Goal: Information Seeking & Learning: Learn about a topic

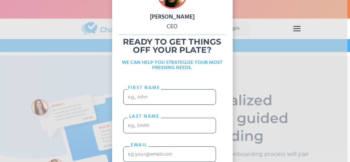
click at [99, 33] on div "Valerie Trapunsky CEO Ready to get things off your plate? WE CAN HELP YOU STRAT…" at bounding box center [172, 81] width 350 height 162
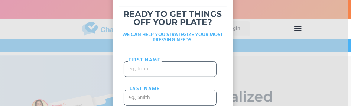
click at [350, 106] on html "How it Works Pricing About Us Who We Are Blog Podcast Careers Login Login Sched…" at bounding box center [175, 53] width 351 height 106
click at [324, 106] on html "How it Works Pricing About Us Who We Are Blog Podcast Careers Login Login Sched…" at bounding box center [175, 53] width 351 height 106
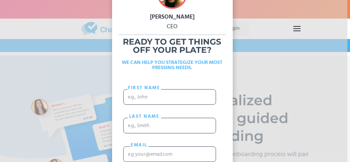
drag, startPoint x: 222, startPoint y: 74, endPoint x: 262, endPoint y: 63, distance: 41.8
click at [226, 71] on div "Ready to get things off your plate? WE CAN HELP YOU STRATEGIZE YOUR MOST PRESSI…" at bounding box center [172, 57] width 121 height 38
click at [272, 61] on div "Valerie Trapunsky CEO Ready to get things off your plate? WE CAN HELP YOU STRAT…" at bounding box center [172, 81] width 350 height 162
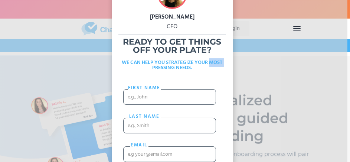
click at [272, 61] on div "Valerie Trapunsky CEO Ready to get things off your plate? WE CAN HELP YOU STRAT…" at bounding box center [172, 81] width 350 height 162
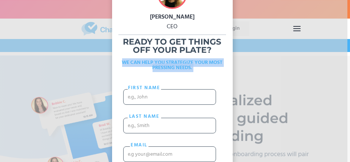
click at [272, 61] on div "Valerie Trapunsky CEO Ready to get things off your plate? WE CAN HELP YOU STRAT…" at bounding box center [172, 81] width 350 height 162
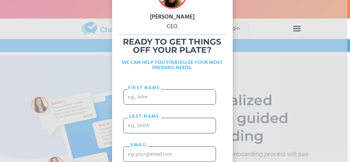
click at [256, 84] on div "Valerie Trapunsky CEO Ready to get things off your plate? WE CAN HELP YOU STRAT…" at bounding box center [172, 81] width 350 height 162
drag, startPoint x: 207, startPoint y: 23, endPoint x: 213, endPoint y: 9, distance: 15.8
click at [207, 22] on div "[PERSON_NAME]" at bounding box center [172, 17] width 121 height 10
drag, startPoint x: 214, startPoint y: 6, endPoint x: 217, endPoint y: 0, distance: 6.7
click at [215, 3] on div "Valerie Trapunsky CEO Ready to get things off your plate? WE CAN HELP YOU STRAT…" at bounding box center [172, 81] width 121 height 223
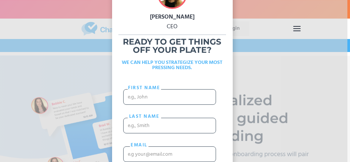
click at [301, 16] on div "Valerie Trapunsky CEO Ready to get things off your plate? WE CAN HELP YOU STRAT…" at bounding box center [172, 81] width 350 height 162
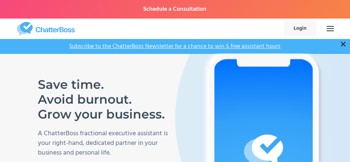
click at [334, 26] on div "menu" at bounding box center [330, 26] width 7 height 1
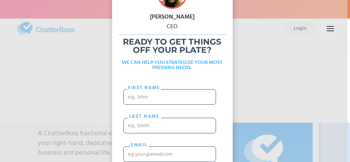
drag, startPoint x: 271, startPoint y: 62, endPoint x: 316, endPoint y: 38, distance: 51.6
click at [271, 62] on div "Valerie Trapunsky CEO Ready to get things off your plate? WE CAN HELP YOU STRAT…" at bounding box center [172, 81] width 350 height 162
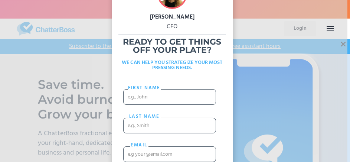
click at [329, 31] on div "menu" at bounding box center [330, 30] width 7 height 1
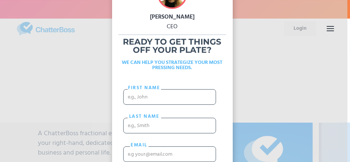
scroll to position [14, 0]
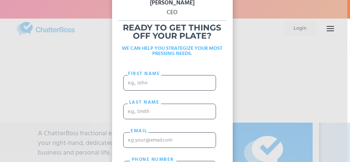
click at [272, 41] on div "Valerie Trapunsky CEO Ready to get things off your plate? WE CAN HELP YOU STRAT…" at bounding box center [172, 81] width 350 height 162
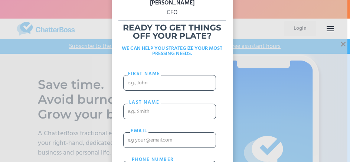
click at [200, 67] on div "Valerie Trapunsky CEO Ready to get things off your plate? WE CAN HELP YOU STRAT…" at bounding box center [172, 81] width 121 height 223
click at [190, 84] on input "First Name" at bounding box center [169, 83] width 93 height 16
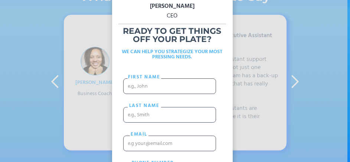
scroll to position [0, 0]
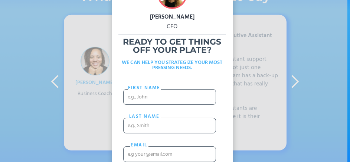
click at [207, 13] on div "Valerie Trapunsky CEO Ready to get things off your plate? WE CAN HELP YOU STRAT…" at bounding box center [172, 81] width 121 height 223
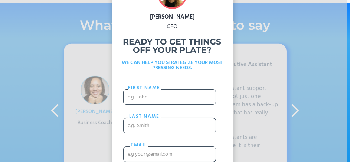
scroll to position [1359, 5]
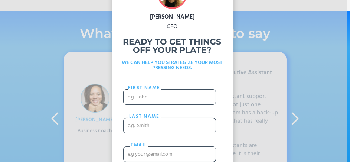
click at [218, 0] on div "Valerie Trapunsky CEO Ready to get things off your plate? WE CAN HELP YOU STRAT…" at bounding box center [172, 81] width 121 height 223
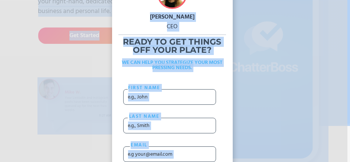
scroll to position [0, 5]
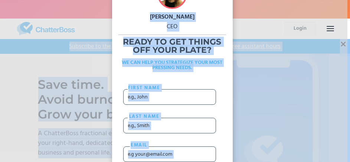
click at [279, 19] on div "Valerie Trapunsky CEO Ready to get things off your plate? WE CAN HELP YOU STRAT…" at bounding box center [172, 81] width 350 height 162
drag, startPoint x: 279, startPoint y: 19, endPoint x: 263, endPoint y: 18, distance: 16.7
click at [279, 19] on div "Valerie Trapunsky CEO Ready to get things off your plate? WE CAN HELP YOU STRAT…" at bounding box center [172, 81] width 350 height 162
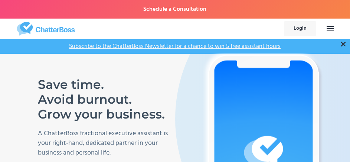
click at [344, 42] on div "×" at bounding box center [343, 44] width 7 height 9
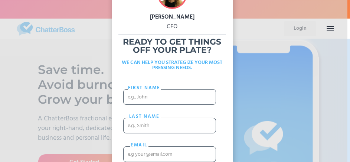
drag, startPoint x: 294, startPoint y: 0, endPoint x: 67, endPoint y: 59, distance: 234.5
click at [67, 59] on div "Valerie Trapunsky CEO Ready to get things off your plate? WE CAN HELP YOU STRAT…" at bounding box center [172, 81] width 350 height 162
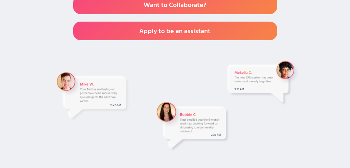
scroll to position [260, 0]
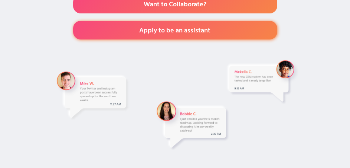
click at [210, 33] on link "Apply to be an assistant" at bounding box center [175, 30] width 204 height 19
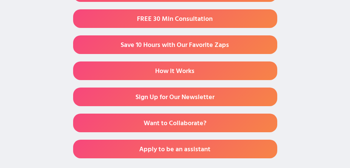
scroll to position [186, 0]
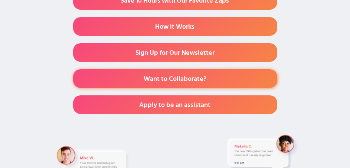
click at [211, 81] on link "Want to Collaborate?" at bounding box center [175, 78] width 204 height 19
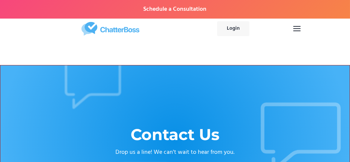
click at [301, 29] on div "menu" at bounding box center [297, 28] width 21 height 25
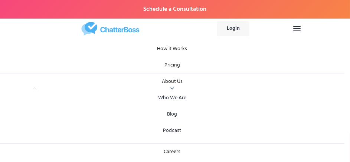
click at [179, 96] on link "Who We Are" at bounding box center [172, 98] width 333 height 16
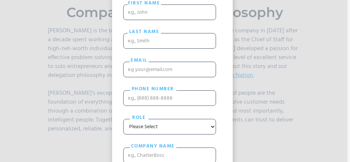
scroll to position [148, 0]
